Goal: Task Accomplishment & Management: Manage account settings

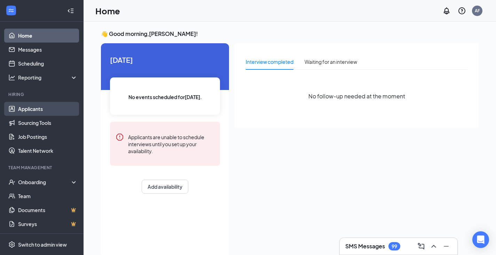
click at [39, 110] on link "Applicants" at bounding box center [48, 109] width 60 height 14
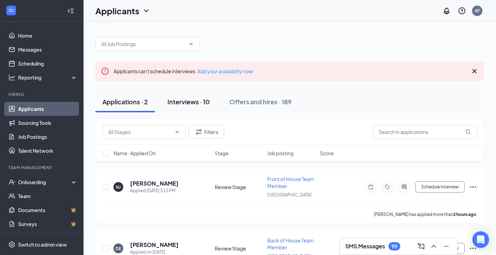
click at [201, 103] on div "Interviews · 10" at bounding box center [188, 101] width 42 height 9
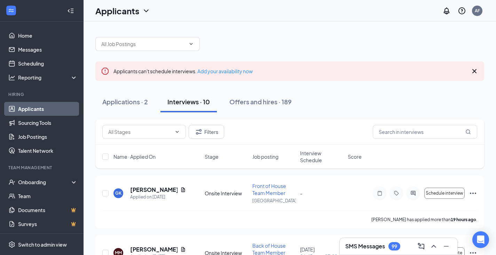
click at [266, 157] on span "Job posting" at bounding box center [265, 156] width 26 height 7
click at [309, 153] on span "Interview Schedule" at bounding box center [322, 156] width 44 height 14
click at [315, 152] on span "Interview Schedule" at bounding box center [317, 156] width 35 height 14
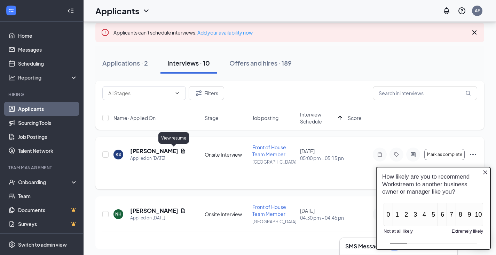
click at [180, 149] on icon "Document" at bounding box center [183, 151] width 6 height 6
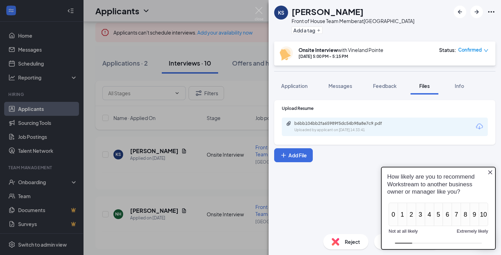
click at [398, 123] on div "b6bb104bb2fa65989f5dc54b98a8e7c9.pdf" at bounding box center [342, 123] width 113 height 6
click at [490, 172] on icon "Close button" at bounding box center [490, 172] width 4 height 4
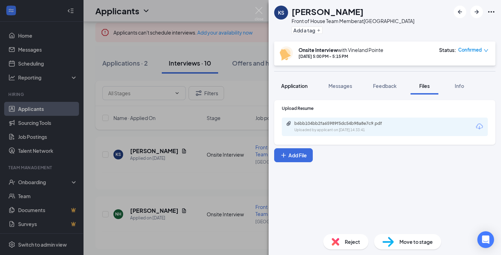
click at [292, 87] on span "Application" at bounding box center [294, 86] width 26 height 6
